Goal: Task Accomplishment & Management: Manage account settings

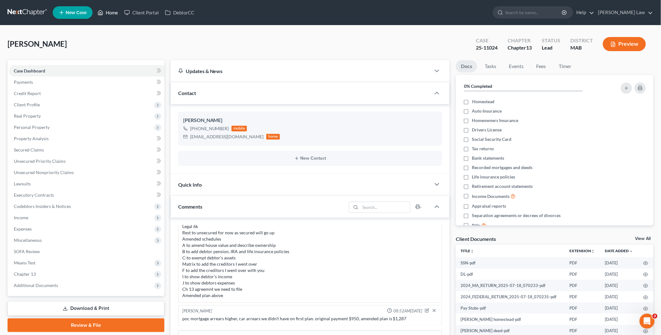
click at [114, 10] on link "Home" at bounding box center [107, 12] width 27 height 11
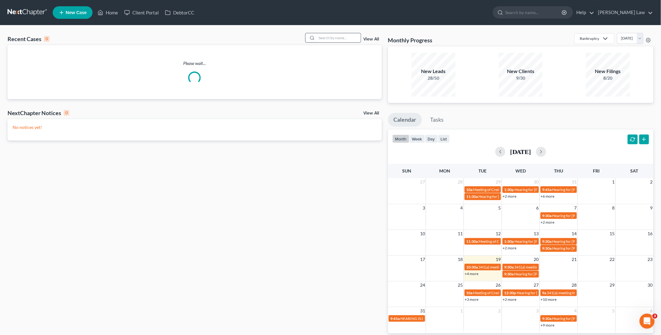
click at [325, 38] on input "search" at bounding box center [339, 37] width 44 height 9
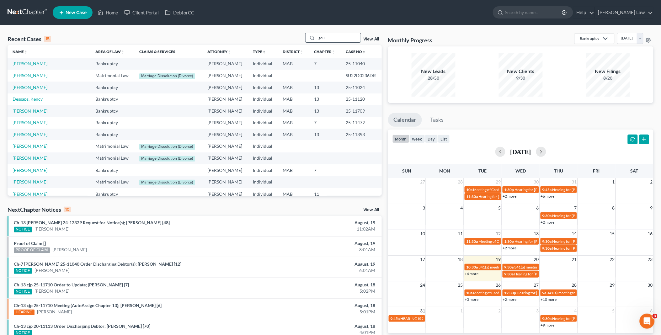
type input "gou"
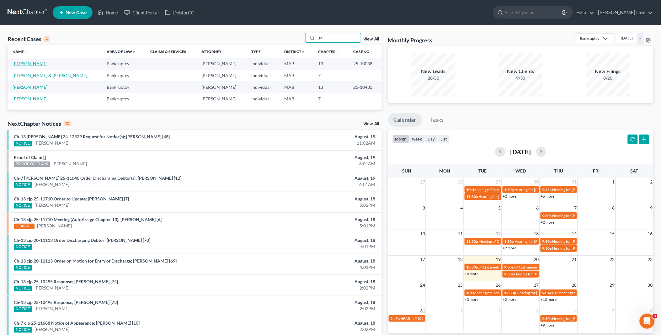
click at [39, 64] on link "[PERSON_NAME]" at bounding box center [30, 63] width 35 height 5
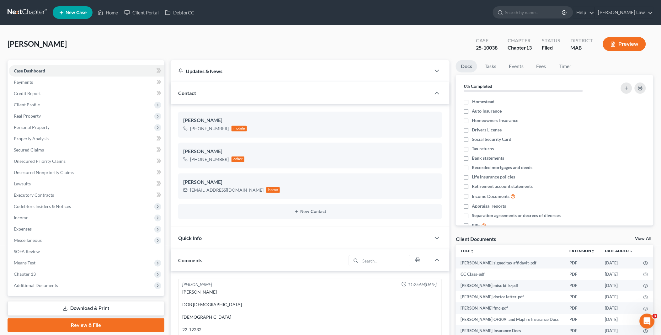
scroll to position [518, 0]
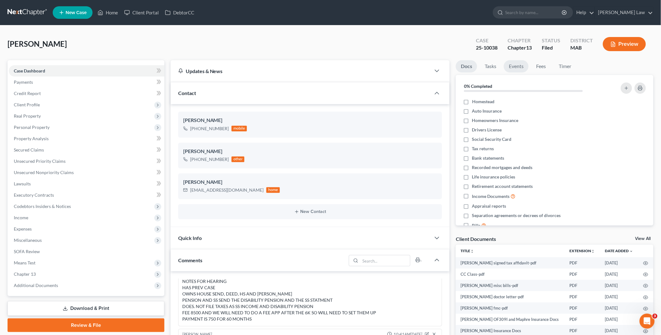
click at [515, 64] on link "Events" at bounding box center [516, 66] width 25 height 12
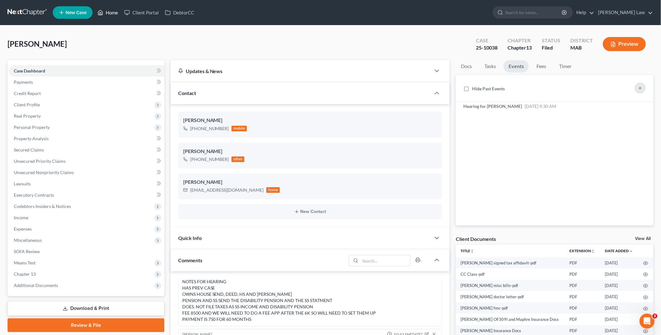
click at [110, 11] on link "Home" at bounding box center [107, 12] width 27 height 11
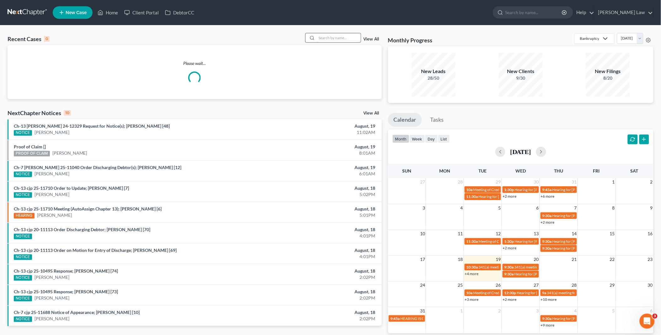
click at [333, 36] on input "search" at bounding box center [339, 37] width 44 height 9
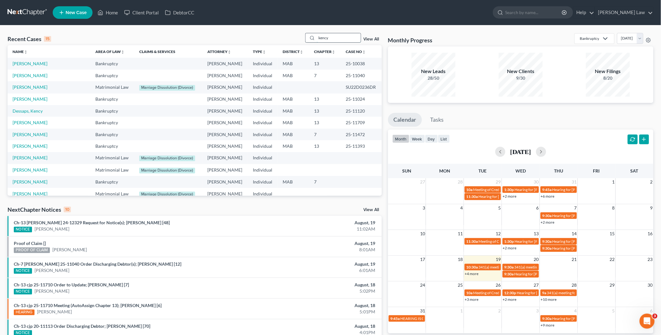
type input "kency"
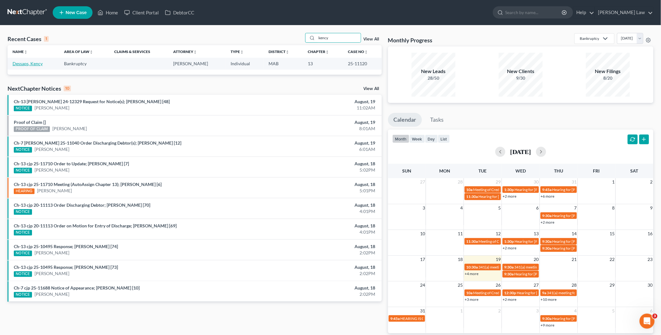
click at [23, 65] on link "Dessaps, Kency" at bounding box center [28, 63] width 30 height 5
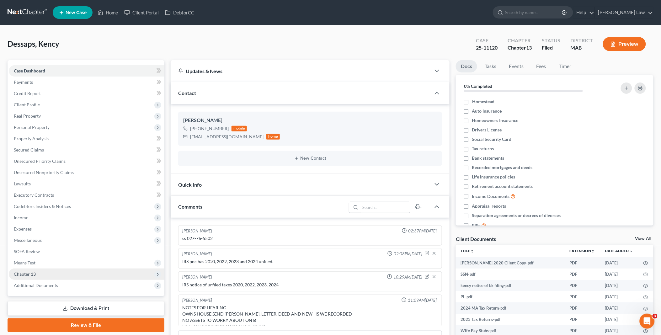
click at [42, 270] on span "Chapter 13" at bounding box center [87, 273] width 156 height 11
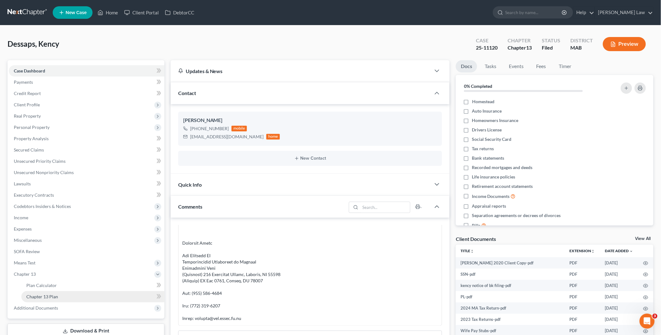
click at [52, 294] on span "Chapter 13 Plan" at bounding box center [42, 296] width 32 height 5
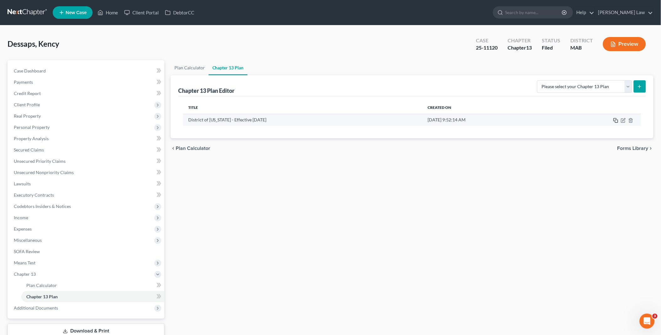
click at [615, 119] on icon "button" at bounding box center [615, 120] width 5 height 5
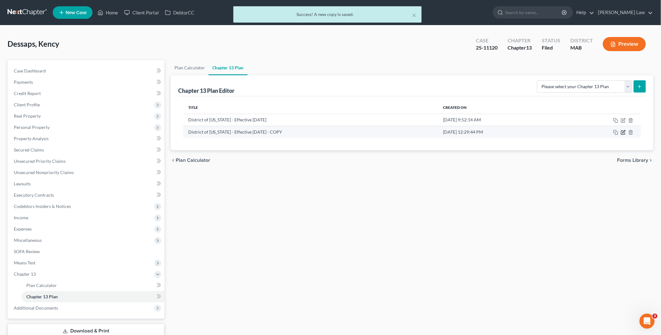
click at [622, 131] on icon "button" at bounding box center [623, 133] width 4 height 4
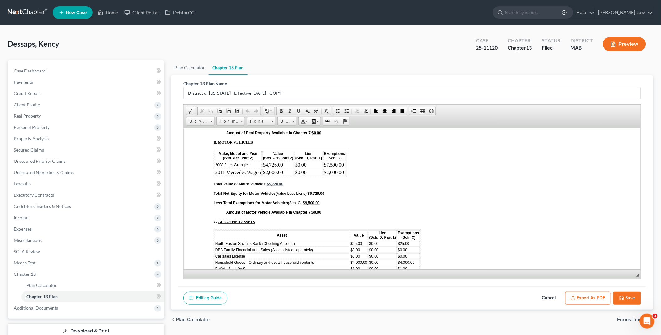
scroll to position [2201, 0]
click at [628, 296] on button "Save" at bounding box center [627, 298] width 28 height 13
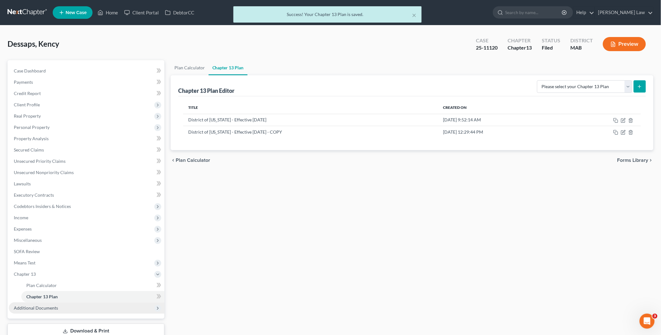
click at [56, 306] on span "Additional Documents" at bounding box center [36, 307] width 44 height 5
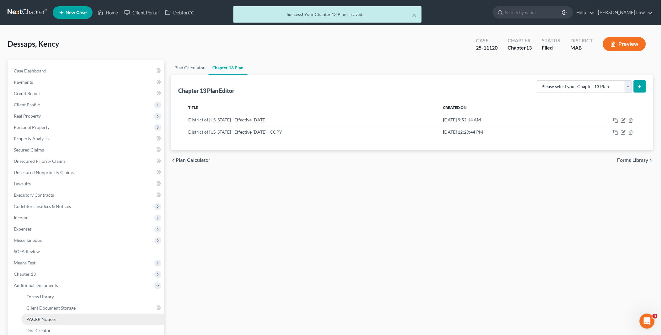
click at [56, 315] on link "PACER Notices" at bounding box center [92, 319] width 143 height 11
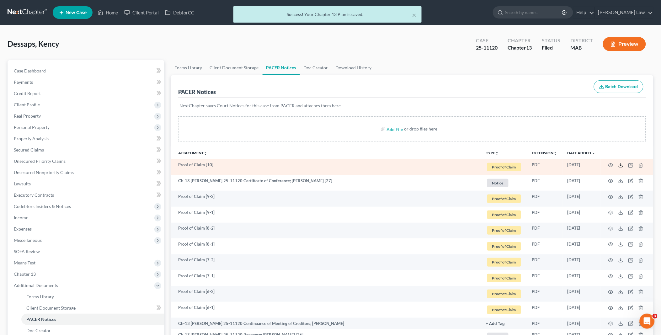
click at [621, 164] on icon at bounding box center [620, 165] width 5 height 5
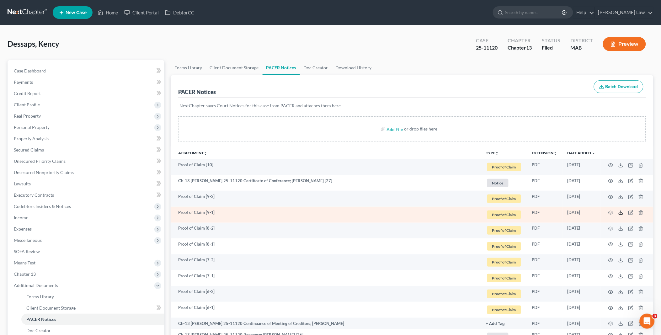
click at [622, 212] on icon at bounding box center [620, 212] width 5 height 5
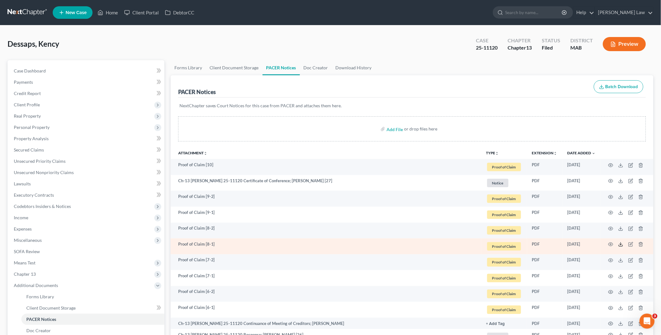
click at [620, 243] on icon at bounding box center [620, 244] width 5 height 5
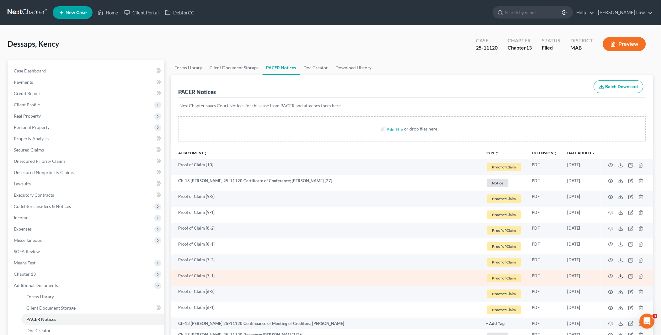
click at [619, 276] on icon at bounding box center [620, 276] width 5 height 5
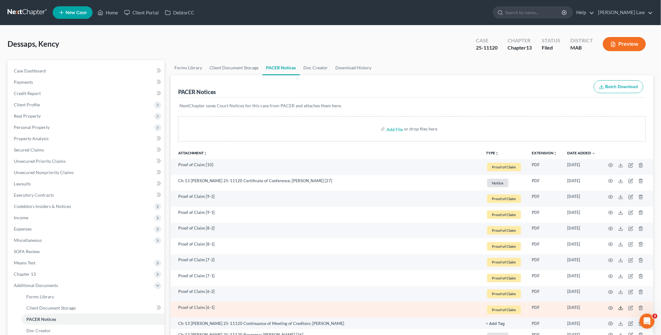
click at [621, 308] on polyline at bounding box center [621, 307] width 2 height 1
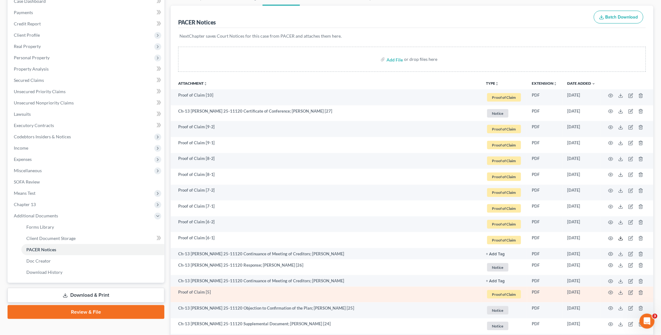
scroll to position [104, 0]
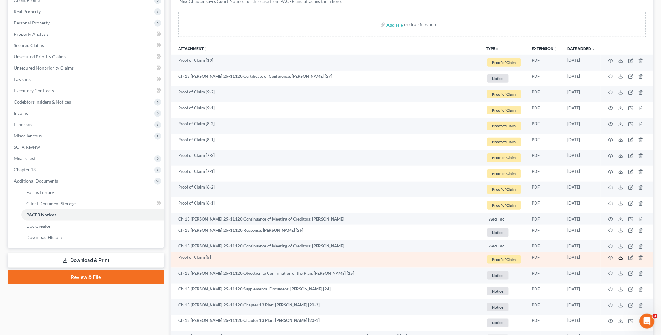
click at [619, 257] on icon at bounding box center [620, 257] width 5 height 5
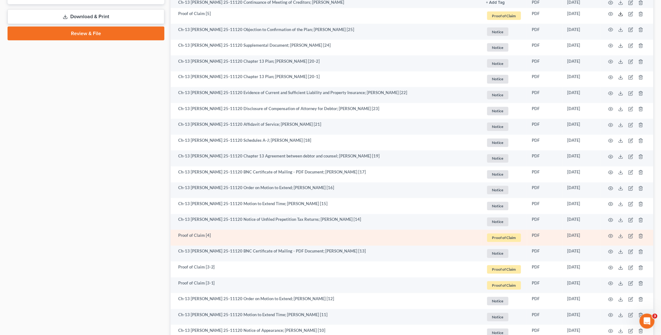
scroll to position [348, 0]
click at [619, 236] on icon at bounding box center [620, 235] width 5 height 5
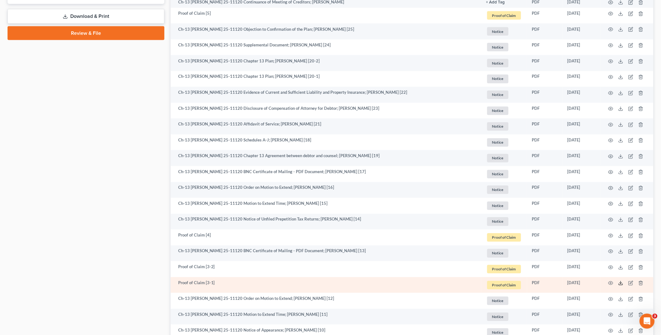
click at [620, 282] on icon at bounding box center [620, 283] width 5 height 5
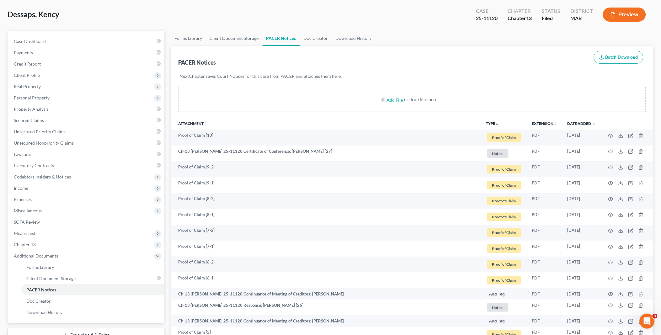
scroll to position [0, 0]
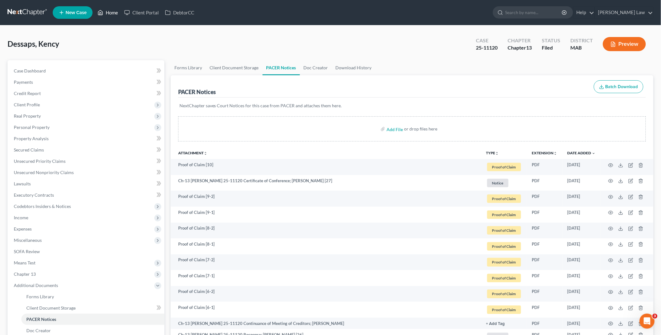
click at [109, 12] on link "Home" at bounding box center [107, 12] width 27 height 11
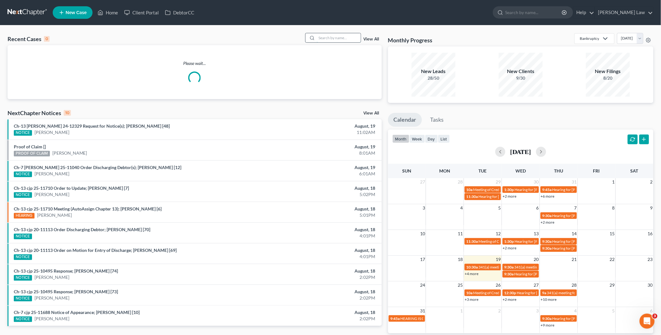
click at [341, 37] on input "search" at bounding box center [339, 37] width 44 height 9
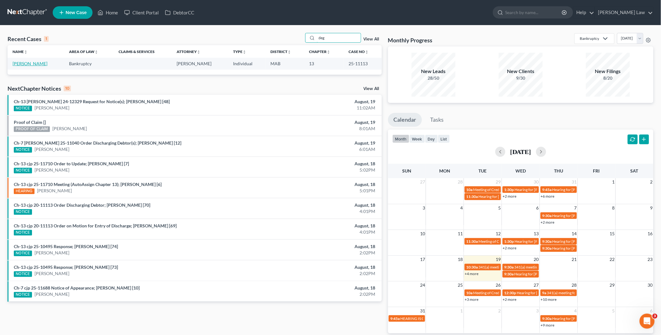
type input "deg"
click at [36, 64] on link "[PERSON_NAME]" at bounding box center [30, 63] width 35 height 5
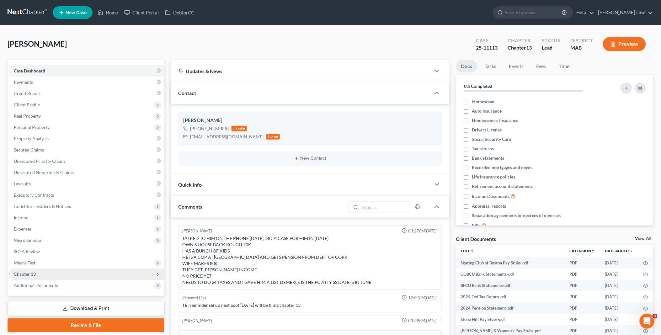
scroll to position [111, 0]
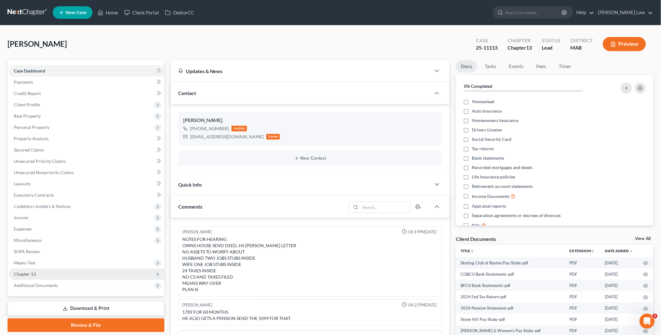
click at [47, 269] on span "Chapter 13" at bounding box center [87, 273] width 156 height 11
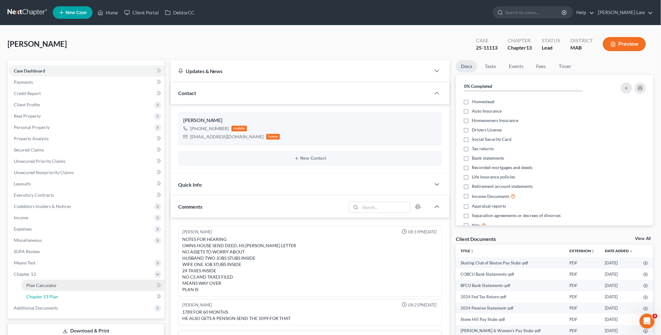
click at [54, 293] on link "Chapter 13 Plan" at bounding box center [92, 296] width 143 height 11
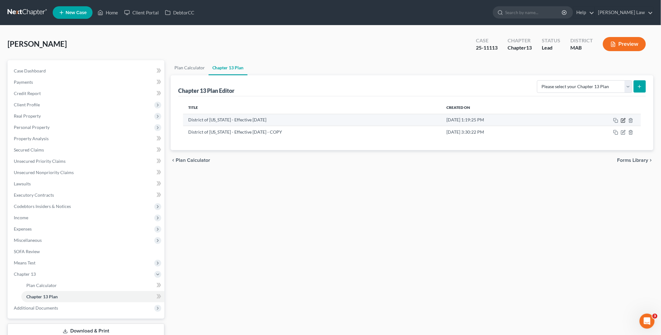
click at [623, 120] on icon "button" at bounding box center [623, 119] width 3 height 3
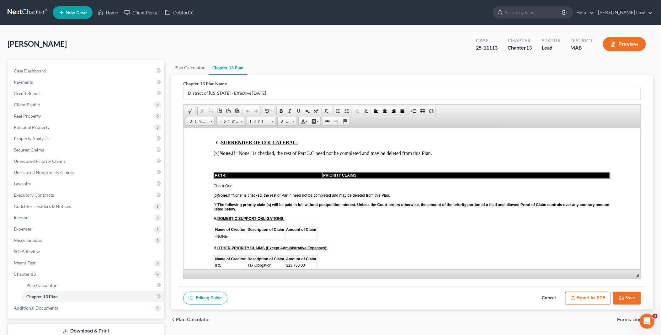
scroll to position [801, 0]
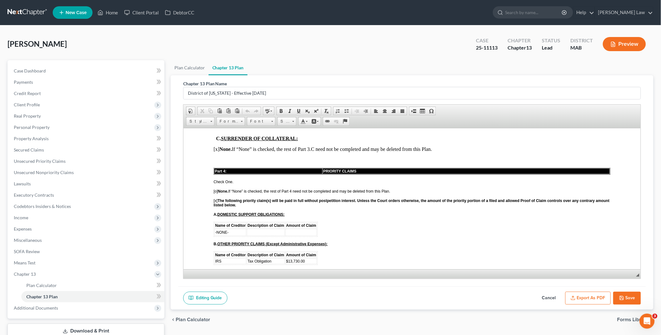
click at [622, 298] on icon "button" at bounding box center [621, 297] width 5 height 5
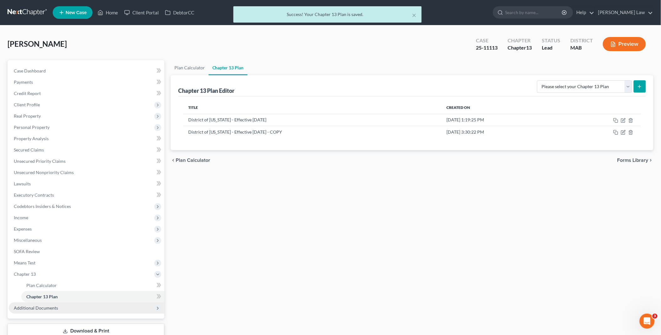
click at [41, 305] on span "Additional Documents" at bounding box center [36, 307] width 44 height 5
click at [49, 314] on link "PACER Notices" at bounding box center [92, 319] width 143 height 11
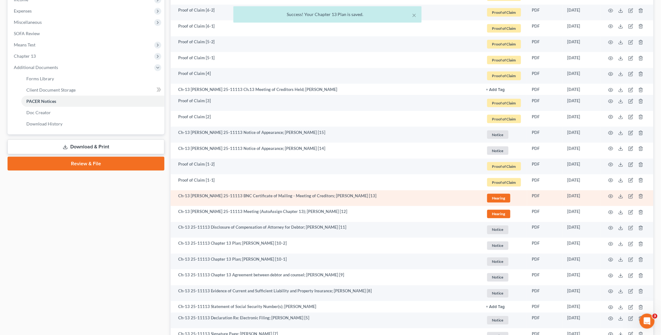
scroll to position [244, 0]
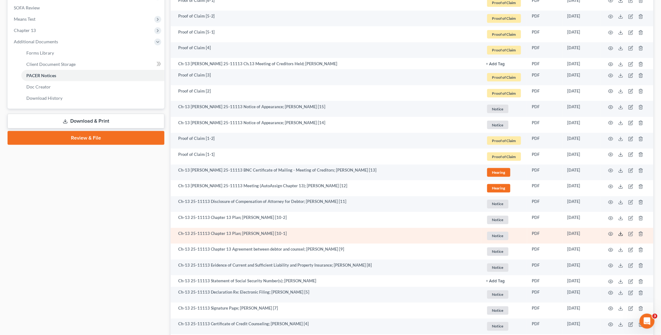
click at [621, 234] on polyline at bounding box center [621, 234] width 2 height 1
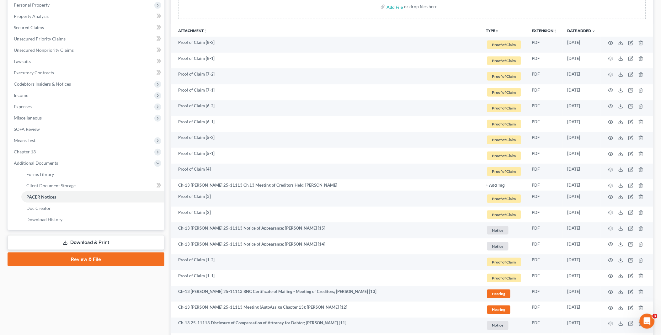
scroll to position [104, 0]
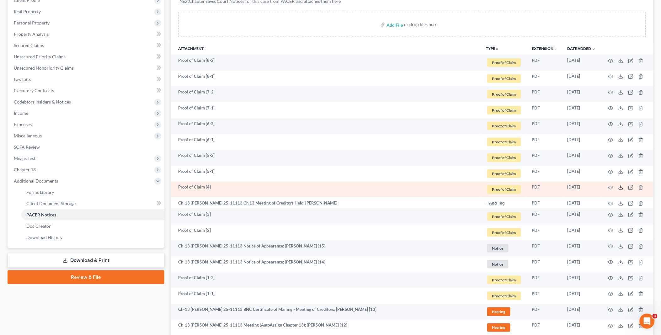
click at [620, 188] on icon at bounding box center [620, 187] width 5 height 5
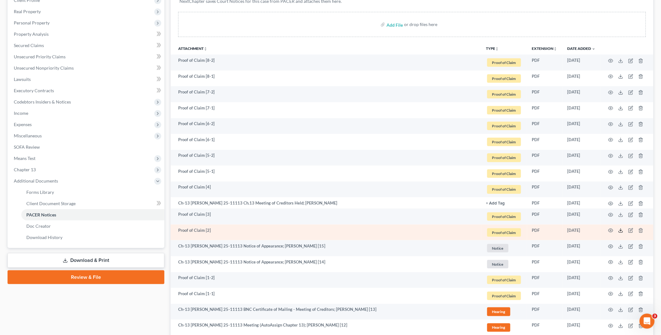
click at [619, 231] on icon at bounding box center [620, 230] width 5 height 5
